Goal: Task Accomplishment & Management: Use online tool/utility

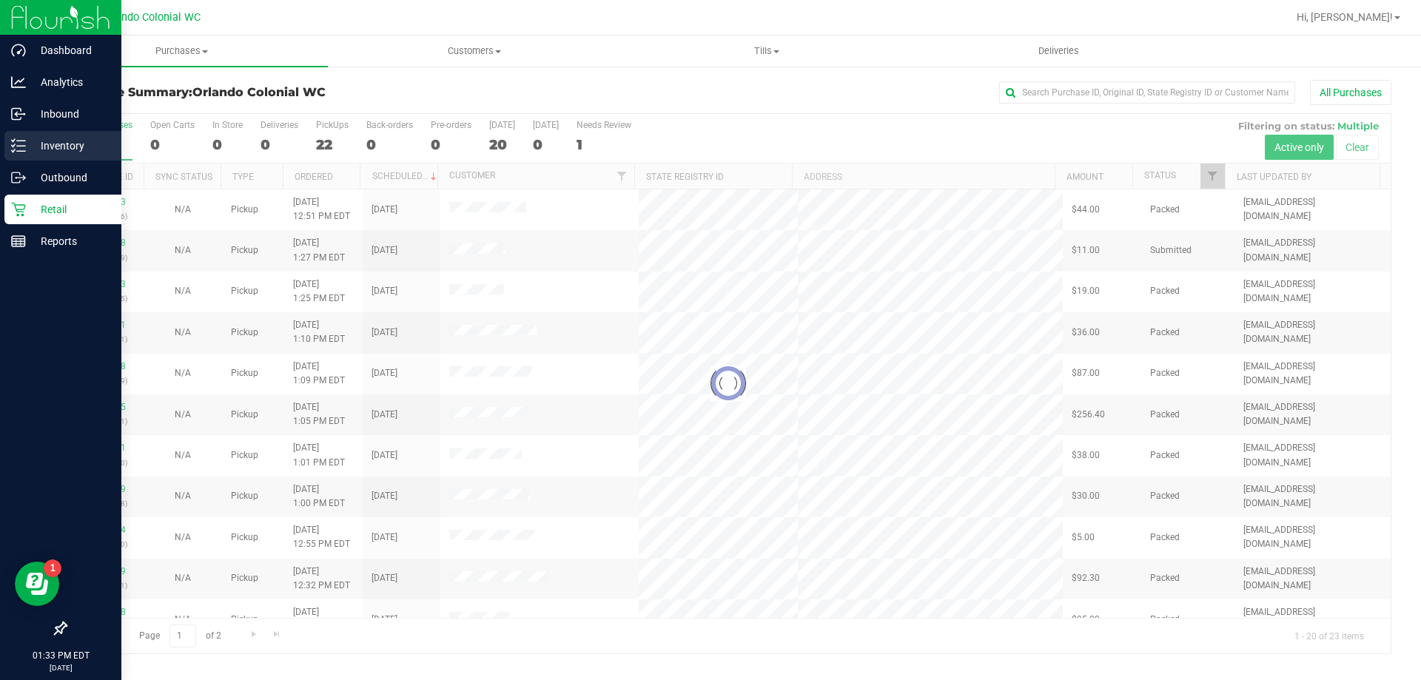
click at [22, 143] on icon at bounding box center [18, 145] width 15 height 15
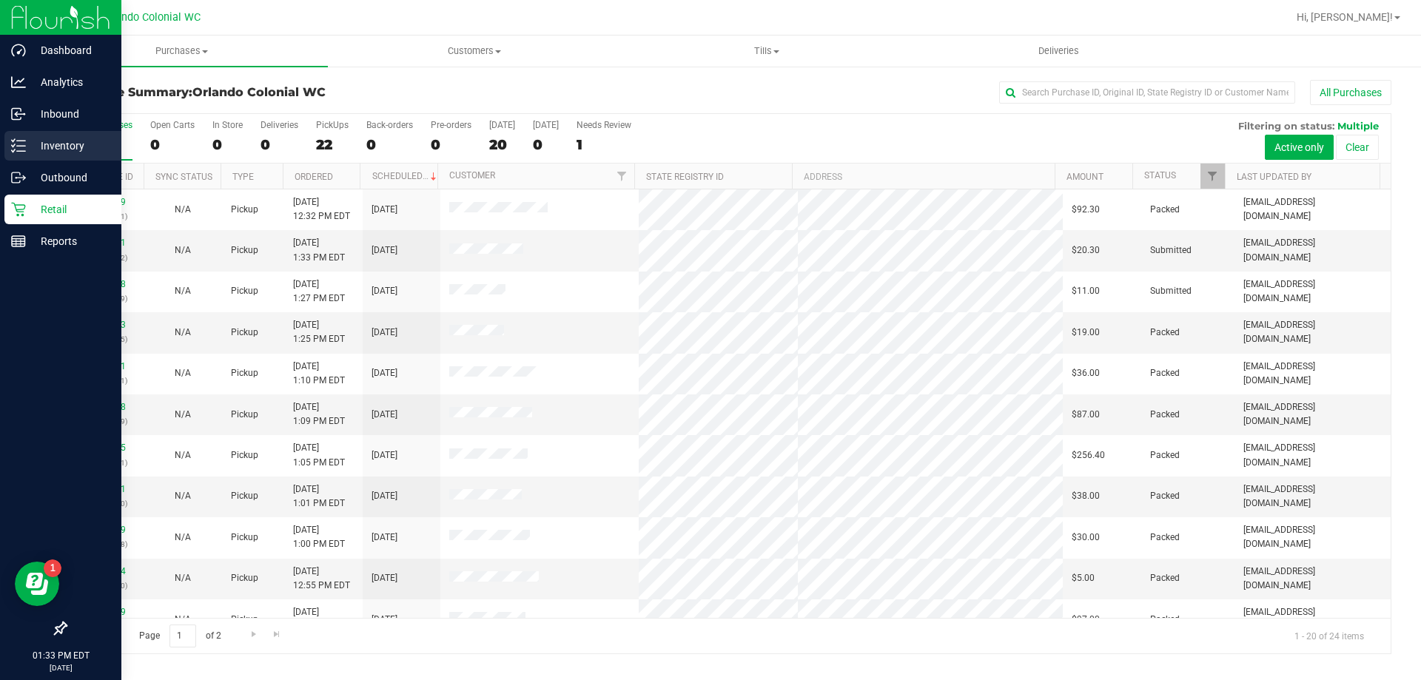
click at [64, 152] on p "Inventory" at bounding box center [70, 146] width 89 height 18
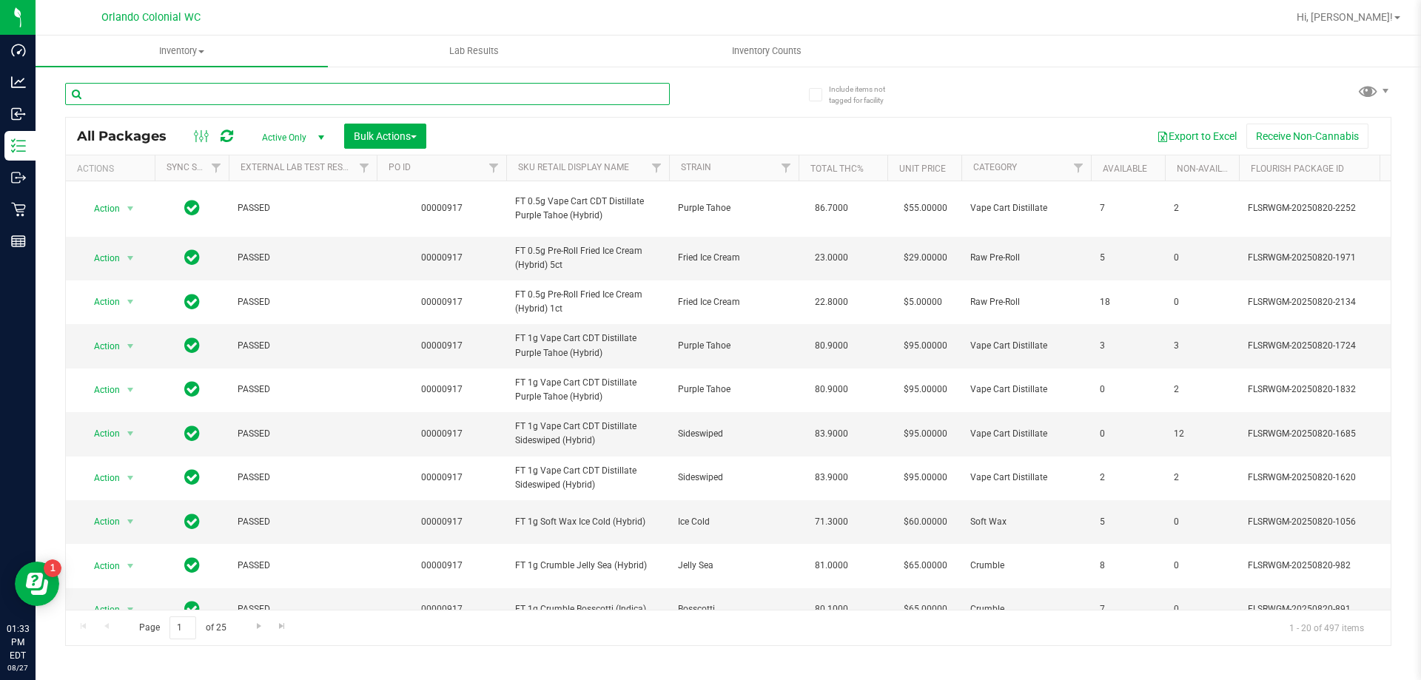
click at [224, 95] on input "text" at bounding box center [367, 94] width 605 height 22
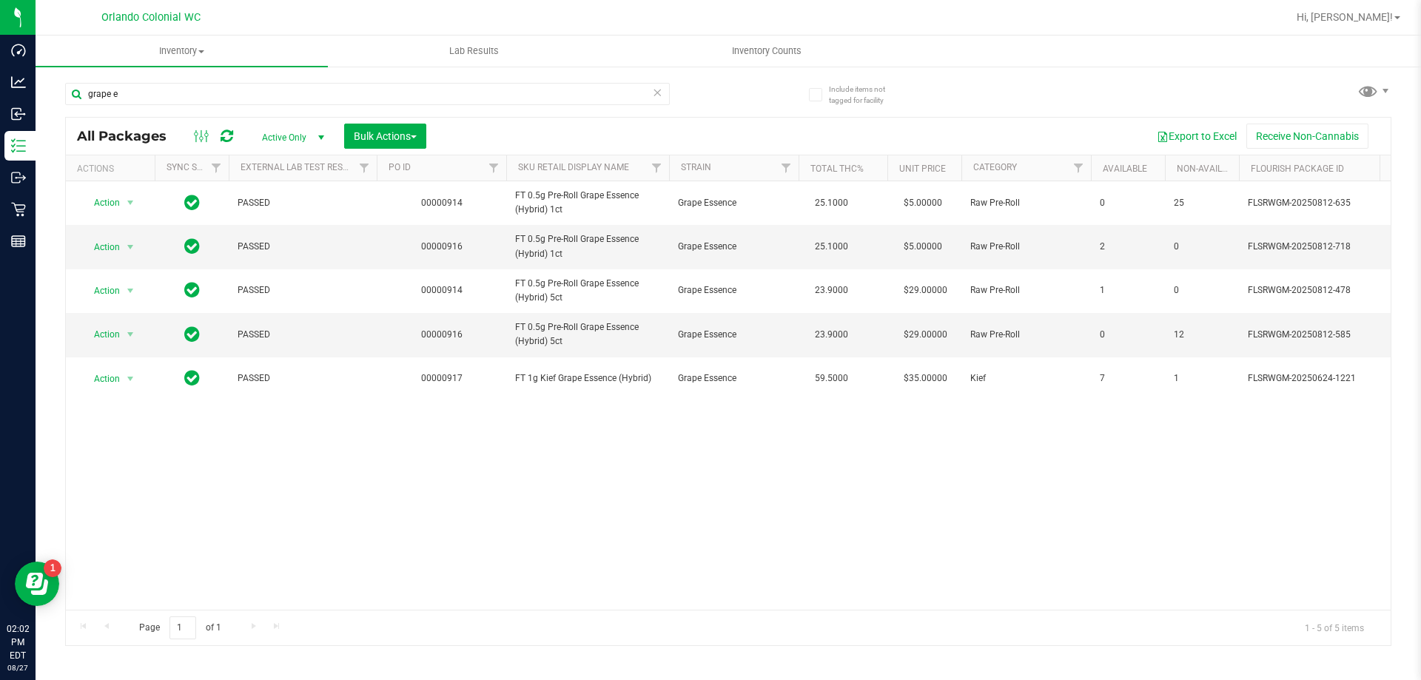
click at [306, 81] on div "grape e" at bounding box center [396, 93] width 663 height 47
click at [306, 87] on input "grape e" at bounding box center [367, 94] width 605 height 22
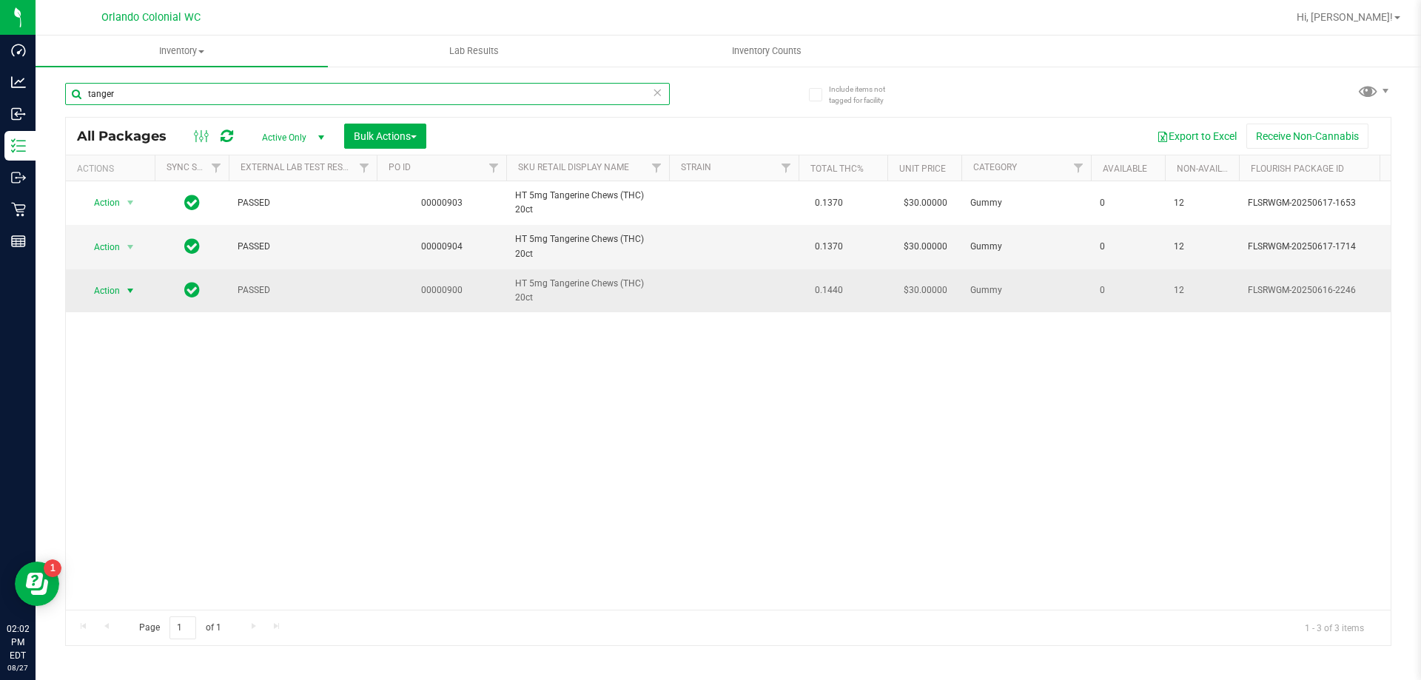
type input "tanger"
click at [124, 285] on span "select" at bounding box center [130, 291] width 12 height 12
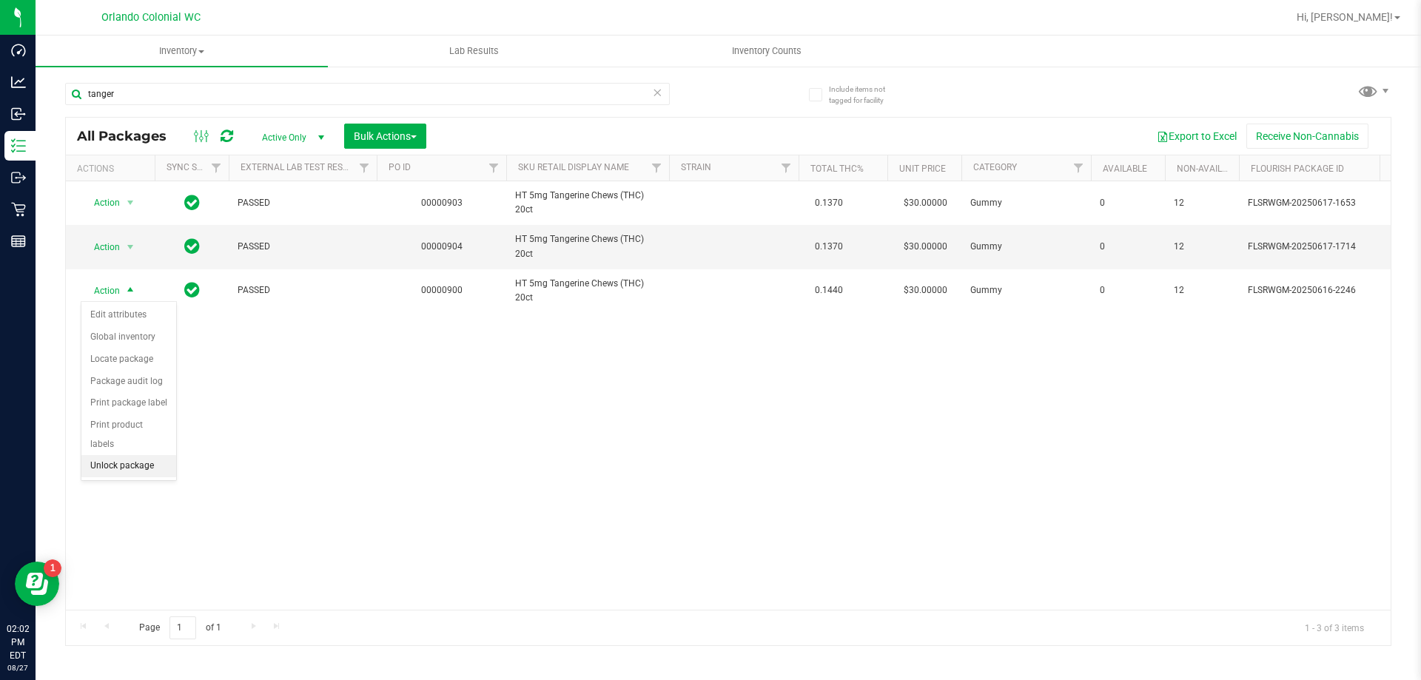
click at [135, 455] on li "Unlock package" at bounding box center [128, 466] width 95 height 22
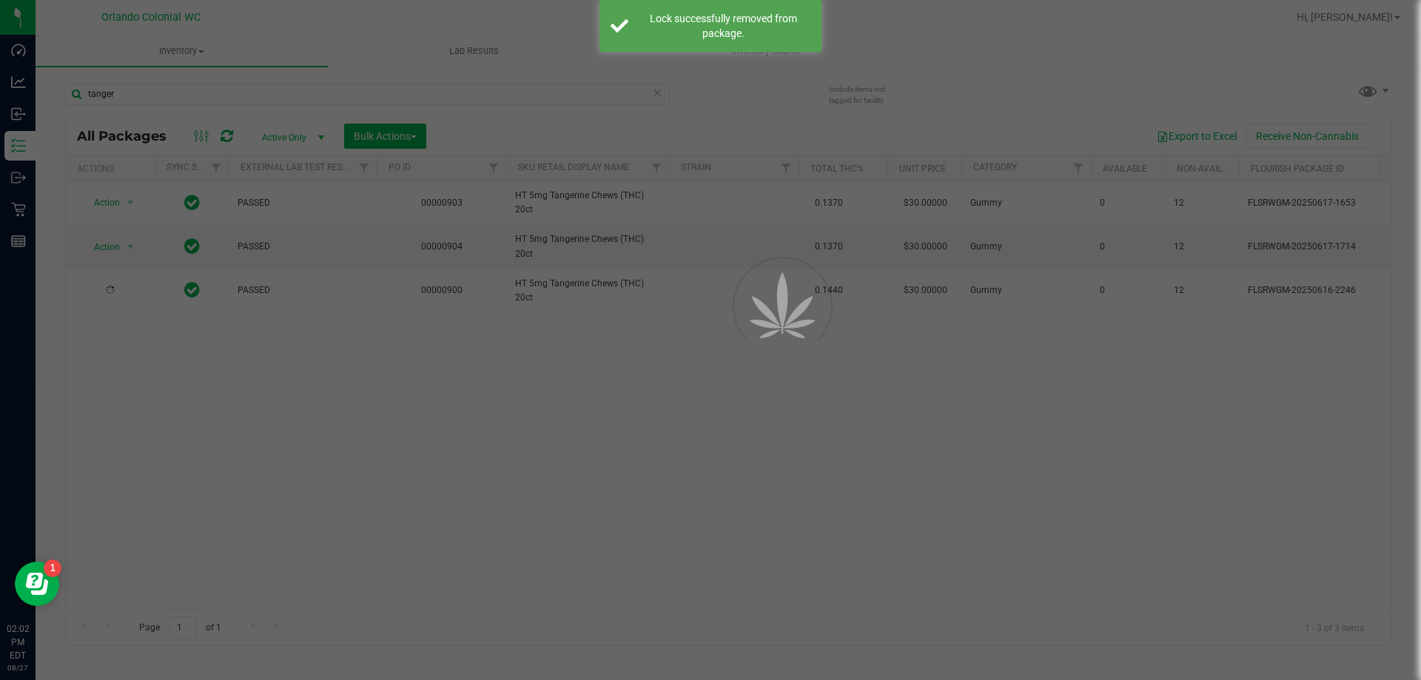
click at [196, 98] on div at bounding box center [710, 340] width 1421 height 680
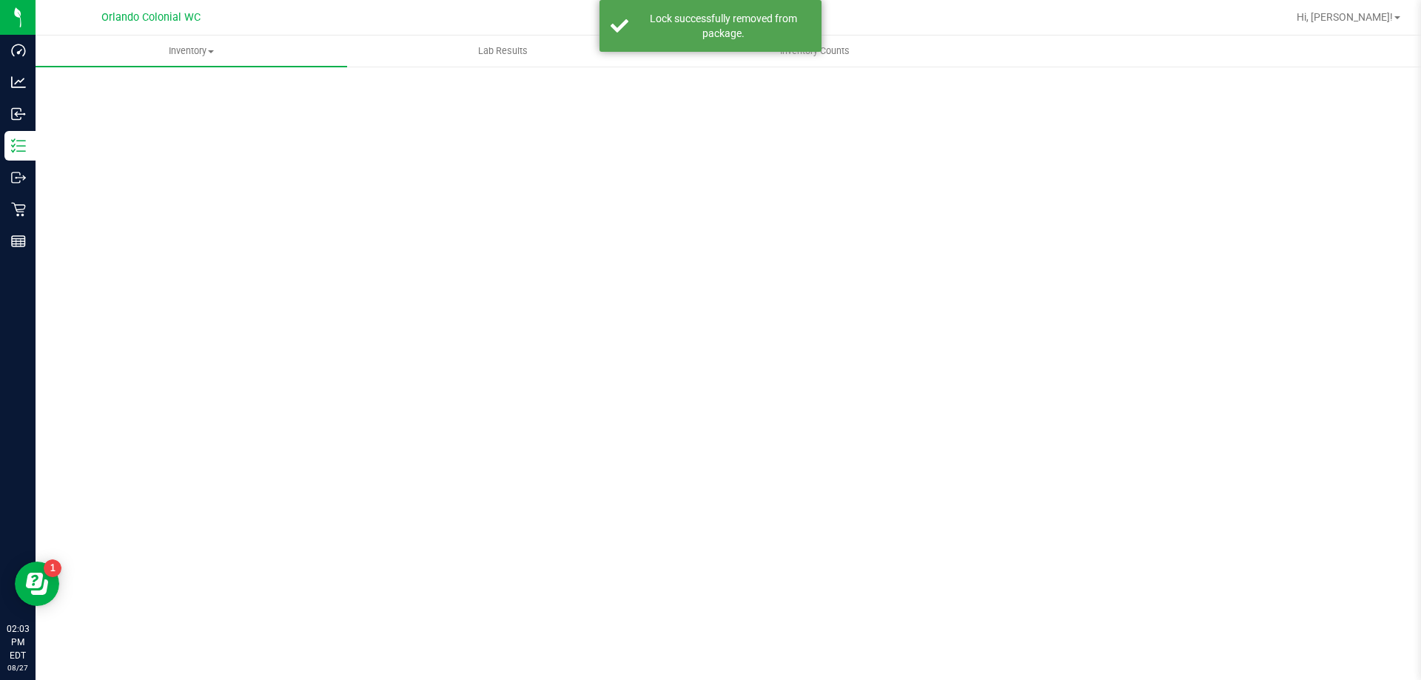
click at [194, 92] on div "Scan Packages 0" at bounding box center [728, 296] width 1326 height 433
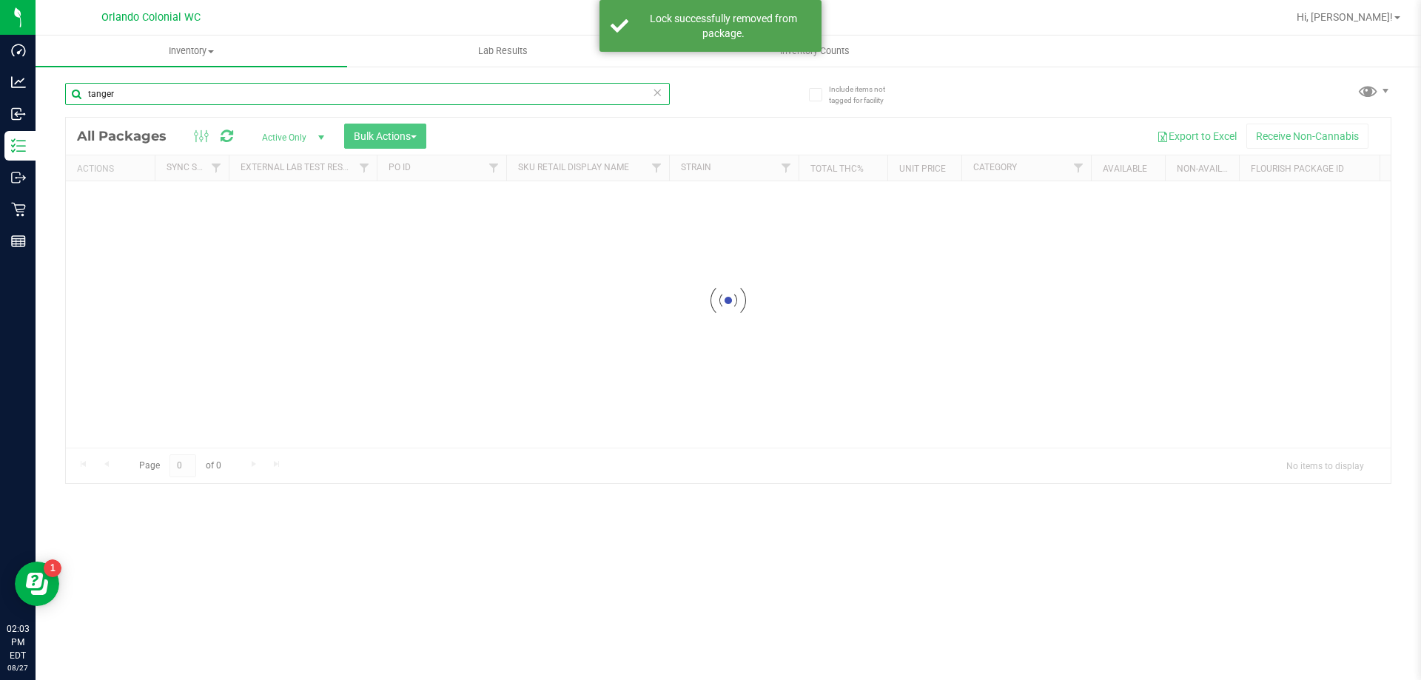
click at [194, 92] on input "tanger" at bounding box center [367, 94] width 605 height 22
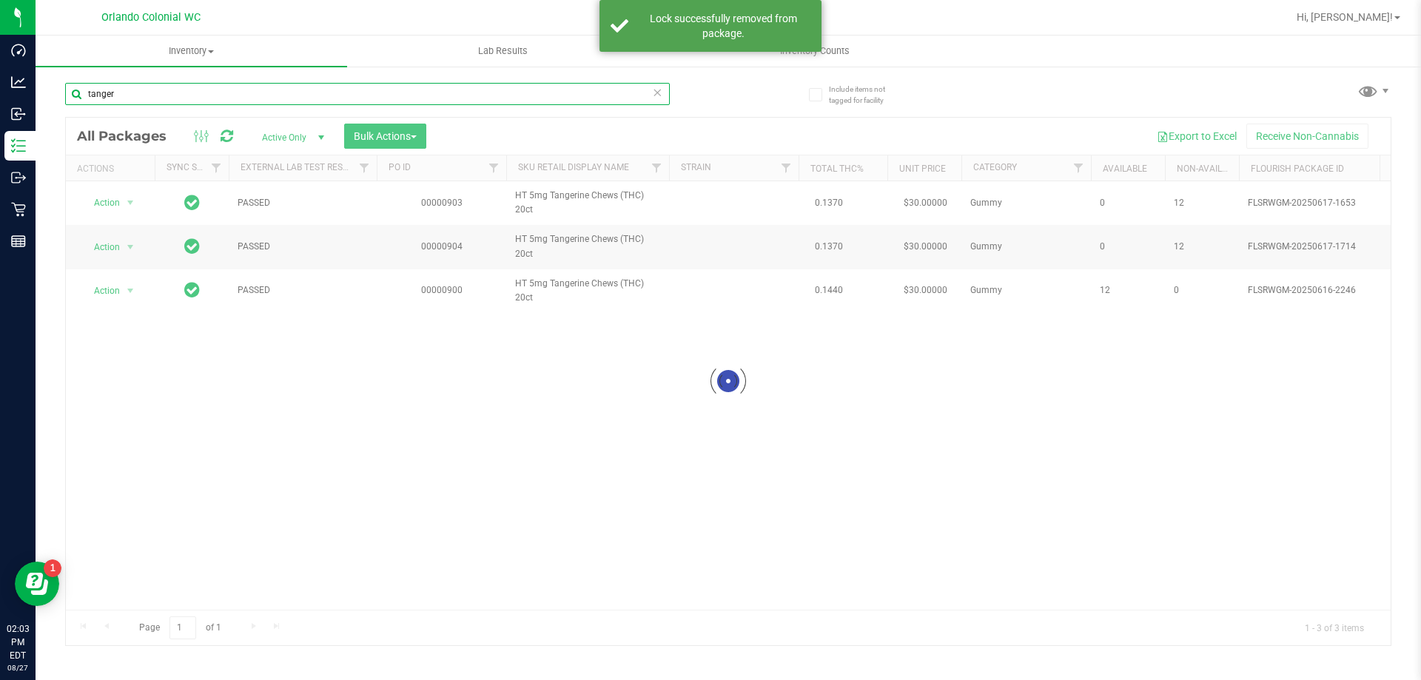
click at [194, 92] on input "tanger" at bounding box center [367, 94] width 605 height 22
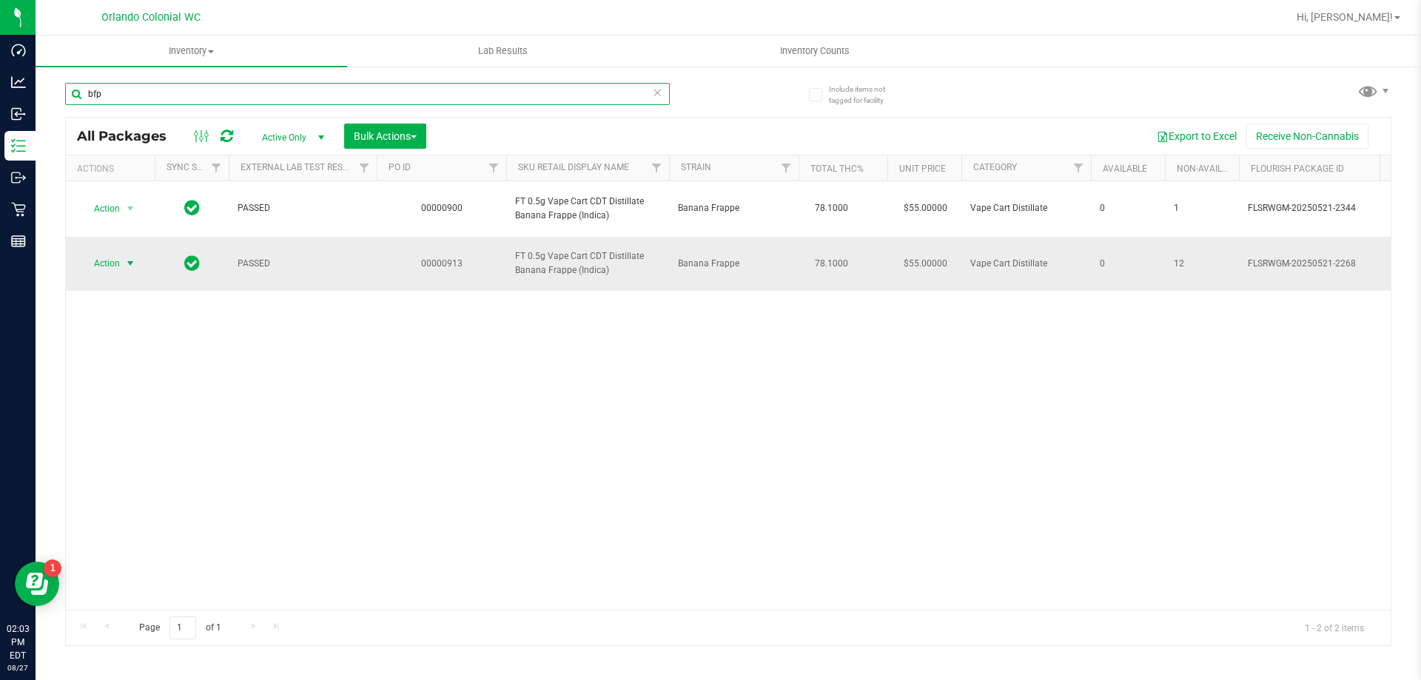
type input "bfp"
click at [124, 264] on span "select" at bounding box center [130, 264] width 12 height 12
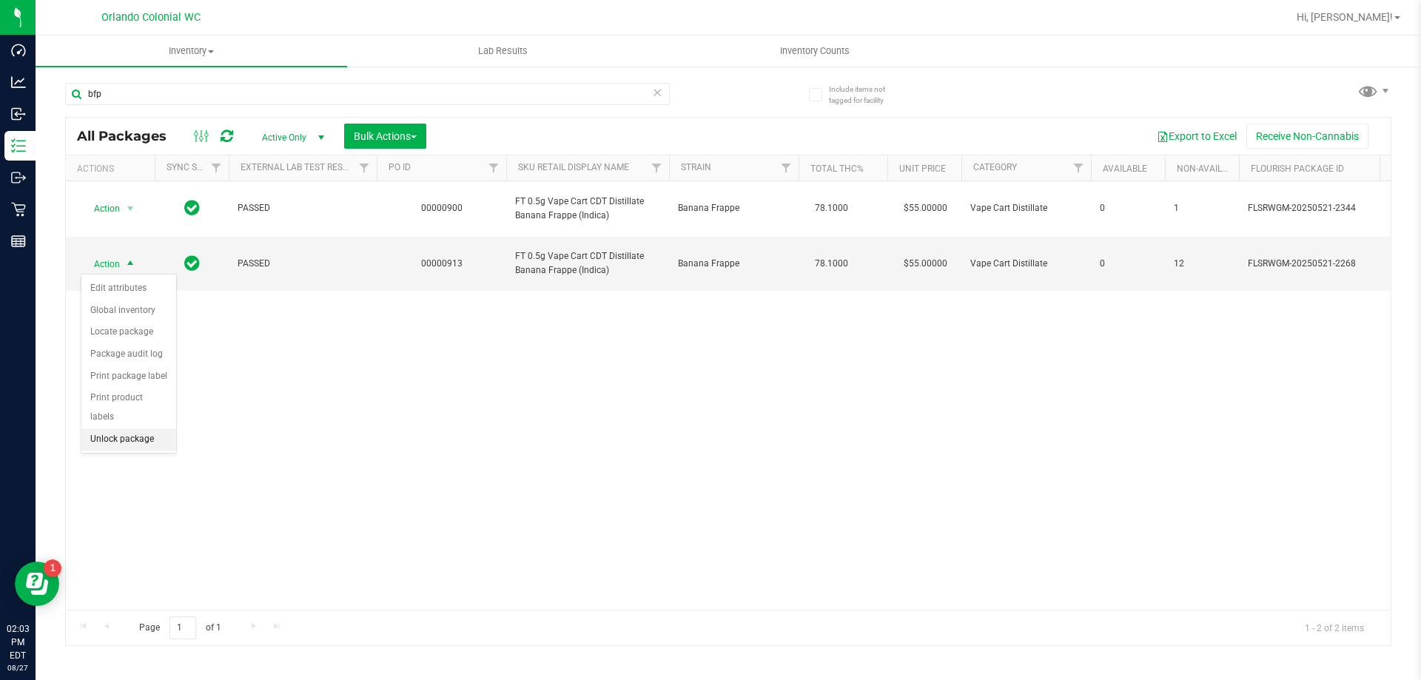
click at [132, 428] on li "Unlock package" at bounding box center [128, 439] width 95 height 22
